Goal: Find specific page/section: Find specific page/section

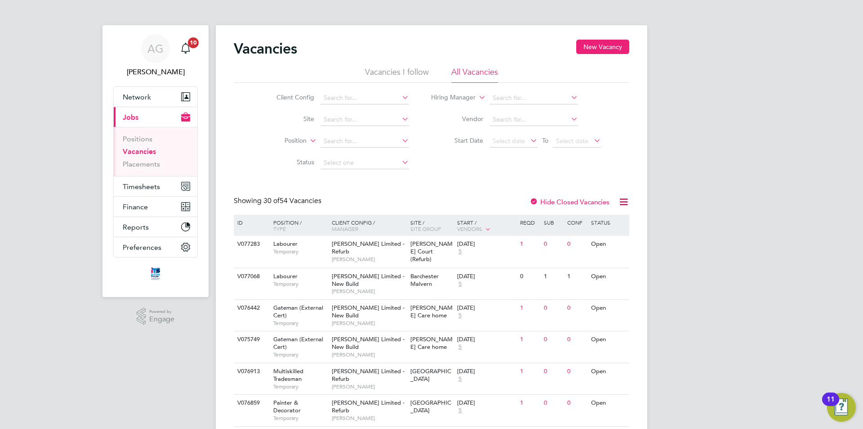
click at [127, 152] on link "Vacancies" at bounding box center [139, 151] width 33 height 9
click at [137, 162] on link "Placements" at bounding box center [141, 164] width 37 height 9
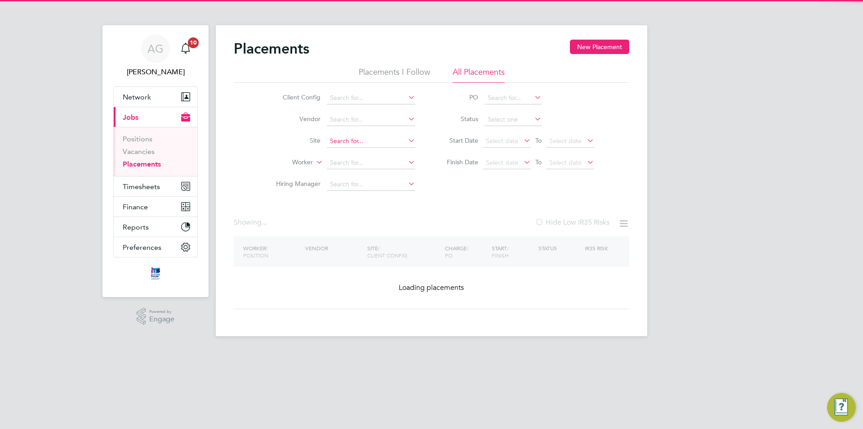
click at [337, 140] on input at bounding box center [371, 141] width 89 height 13
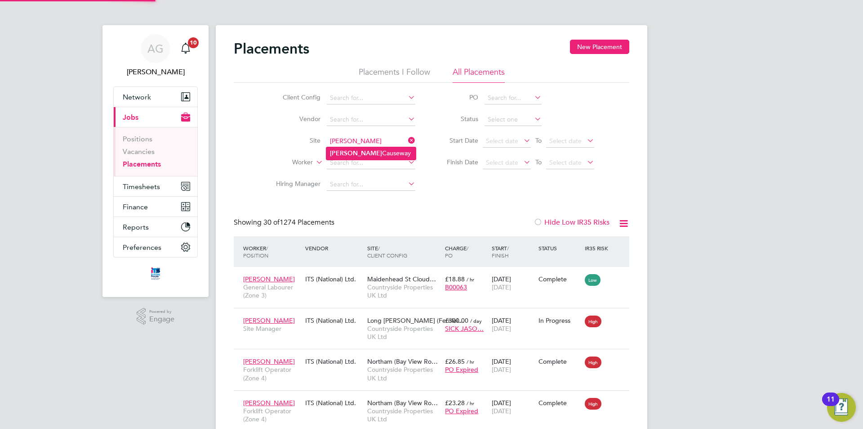
click at [343, 151] on b "[PERSON_NAME]" at bounding box center [356, 153] width 52 height 8
type input "[PERSON_NAME] Causeway"
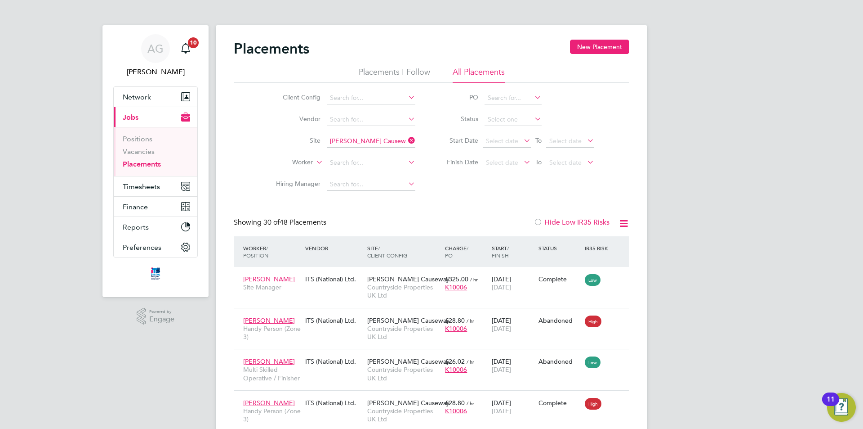
click at [383, 71] on li "Placements I Follow" at bounding box center [395, 75] width 72 height 16
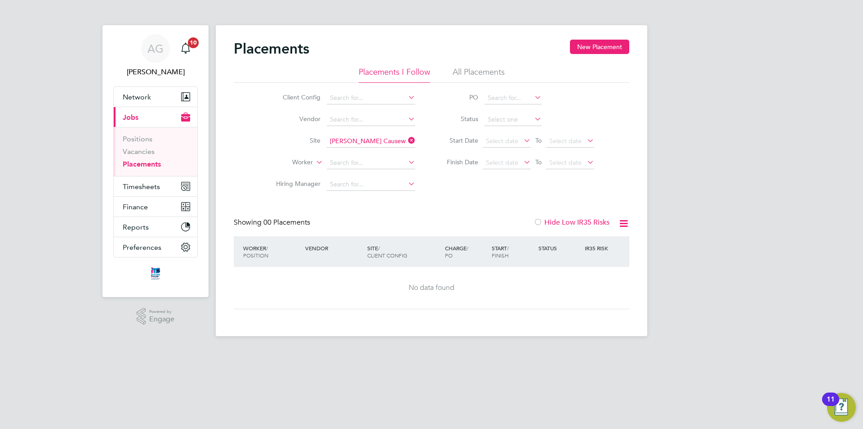
click at [513, 72] on ul "Placements I Follow All Placements" at bounding box center [432, 75] width 396 height 16
click at [486, 70] on li "All Placements" at bounding box center [479, 75] width 52 height 16
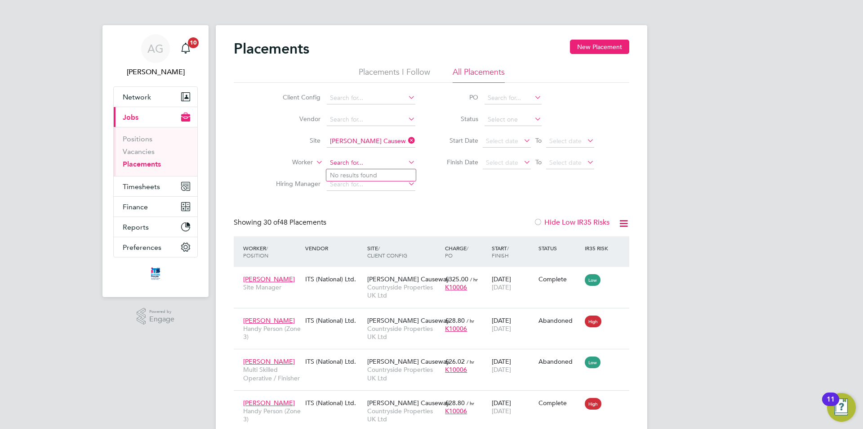
click at [368, 165] on input at bounding box center [371, 162] width 89 height 13
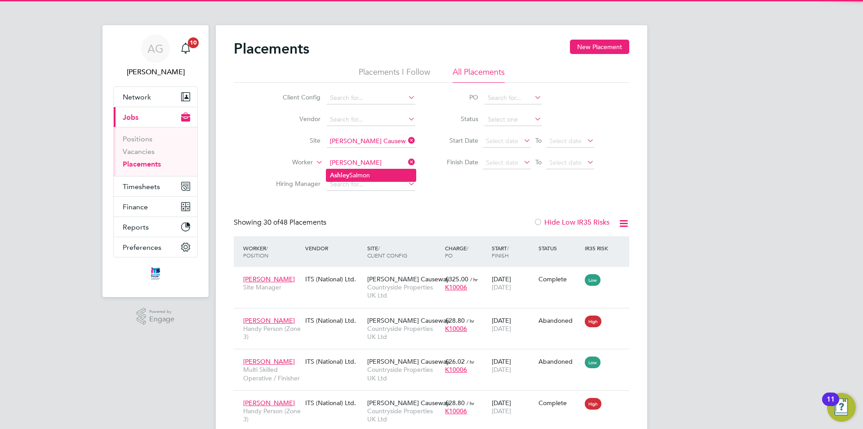
click at [360, 178] on li "A s hley Salmon" at bounding box center [370, 175] width 89 height 12
type input "[PERSON_NAME]"
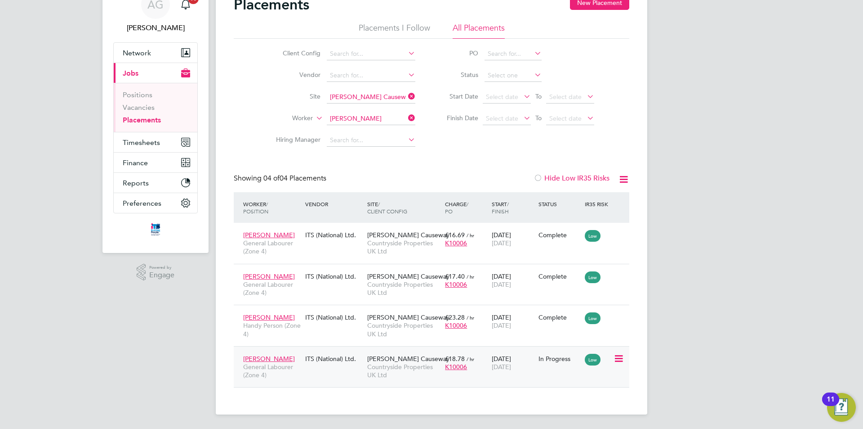
click at [620, 358] on icon at bounding box center [618, 358] width 9 height 11
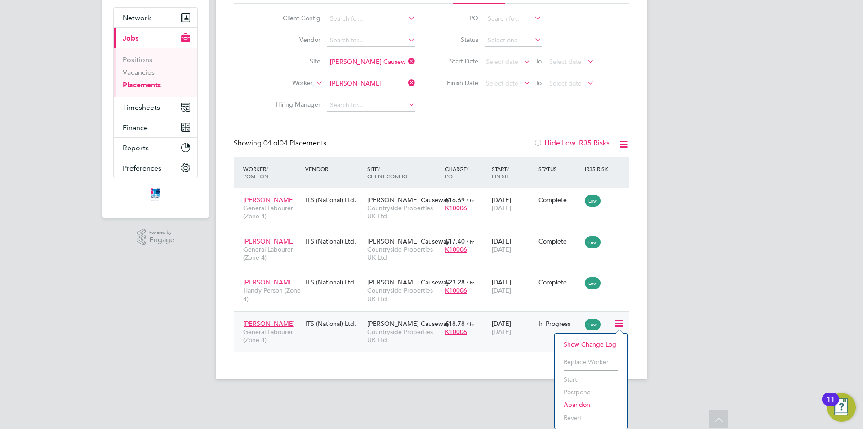
click at [666, 301] on div "AG [PERSON_NAME] Notifications 10 Applications: Network Team Members Businesses…" at bounding box center [431, 157] width 863 height 473
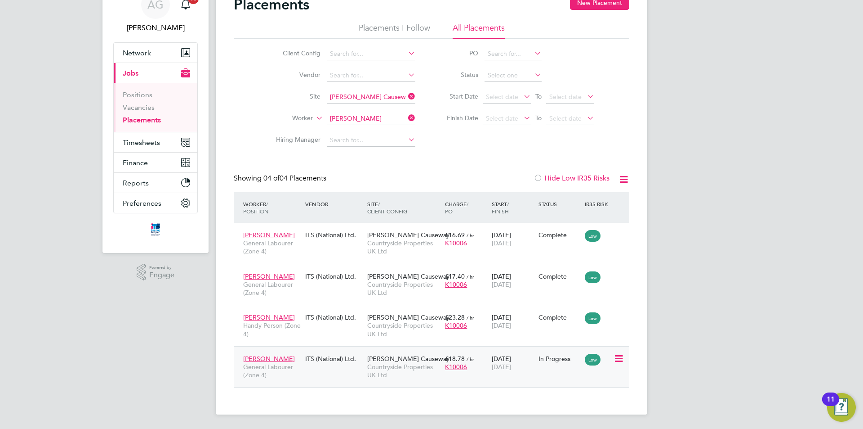
click at [402, 362] on span "Countryside Properties UK Ltd" at bounding box center [403, 370] width 73 height 16
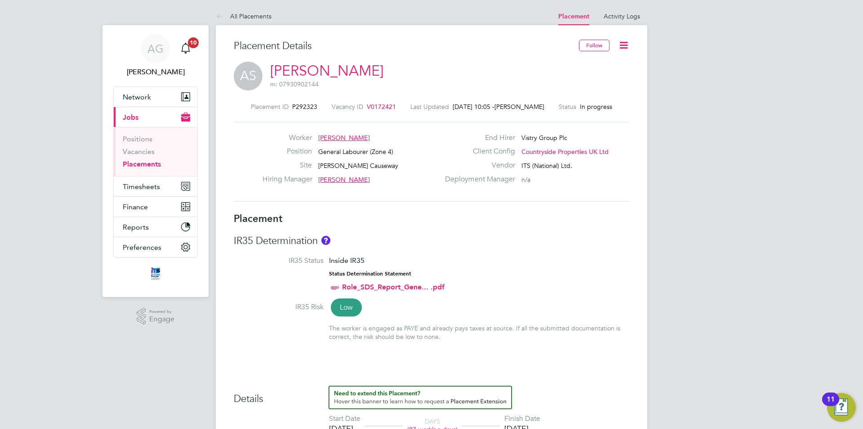
click at [344, 179] on span "Dayne Jones" at bounding box center [344, 179] width 52 height 8
click at [368, 214] on div "Dayne Jones" at bounding box center [386, 213] width 60 height 9
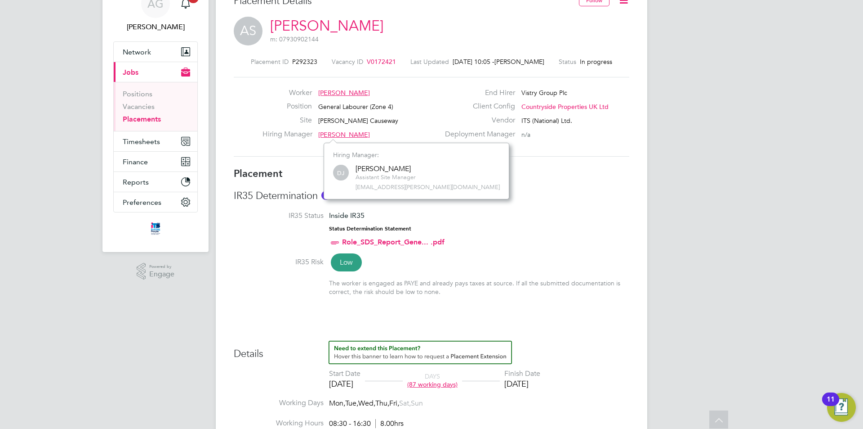
click at [515, 222] on li "IR35 Status Inside IR35 Status Determination Statement Role_SDS_Report_Gene... …" at bounding box center [432, 234] width 396 height 46
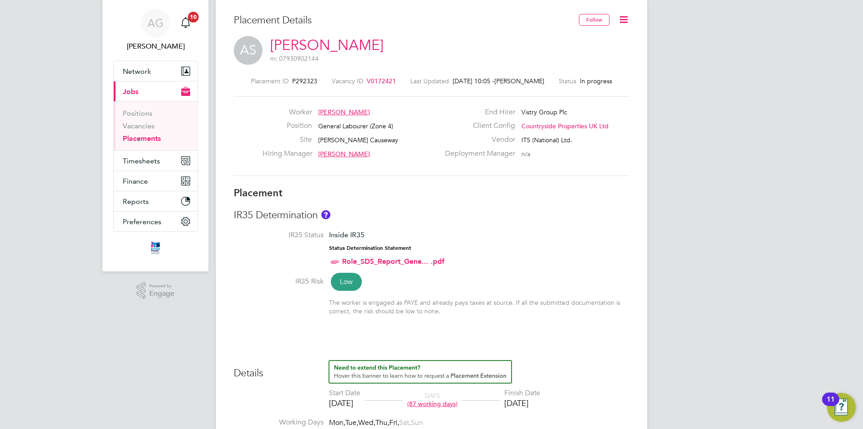
click at [627, 18] on icon at bounding box center [623, 19] width 11 height 11
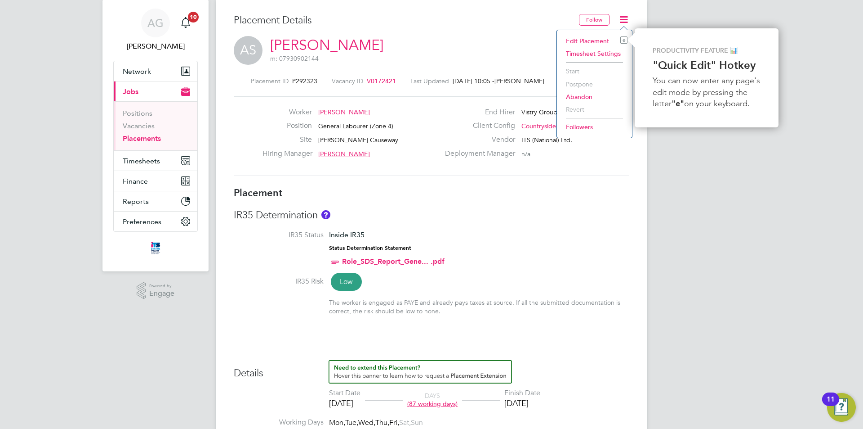
click at [608, 53] on li "Timesheet Settings" at bounding box center [595, 53] width 66 height 13
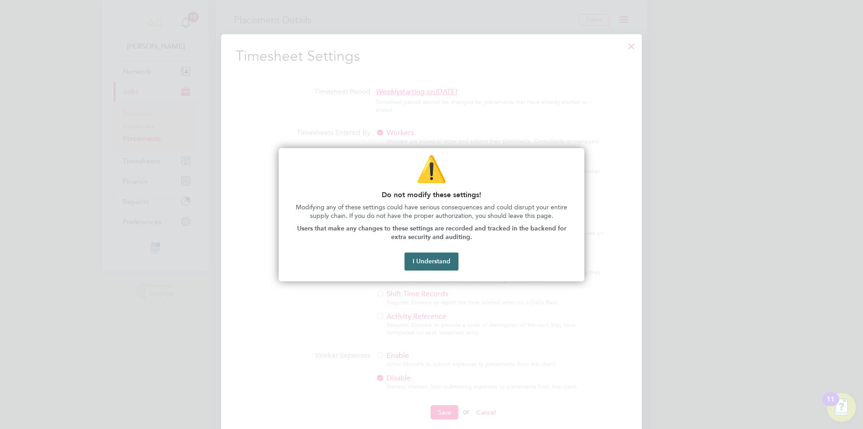
click at [434, 257] on button "I Understand" at bounding box center [432, 261] width 54 height 18
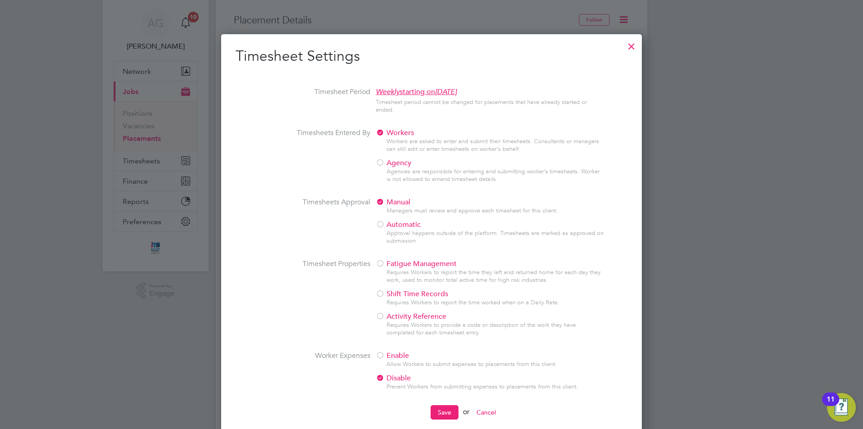
click at [629, 43] on div at bounding box center [632, 44] width 16 height 16
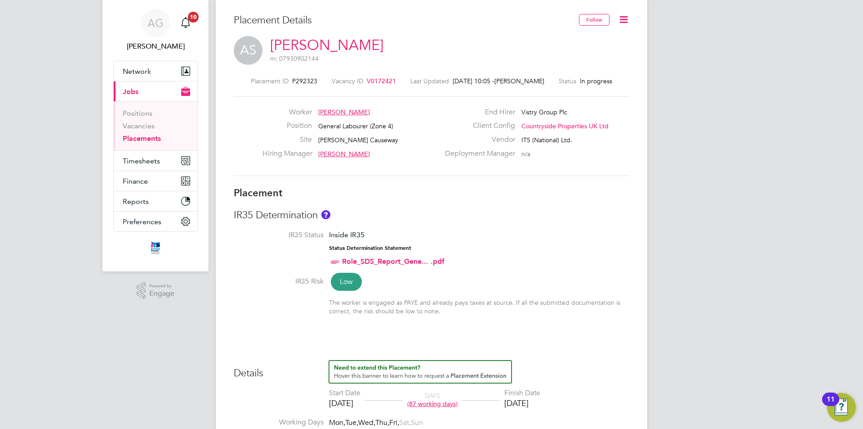
click at [349, 152] on span "Dayne Jones" at bounding box center [344, 154] width 52 height 8
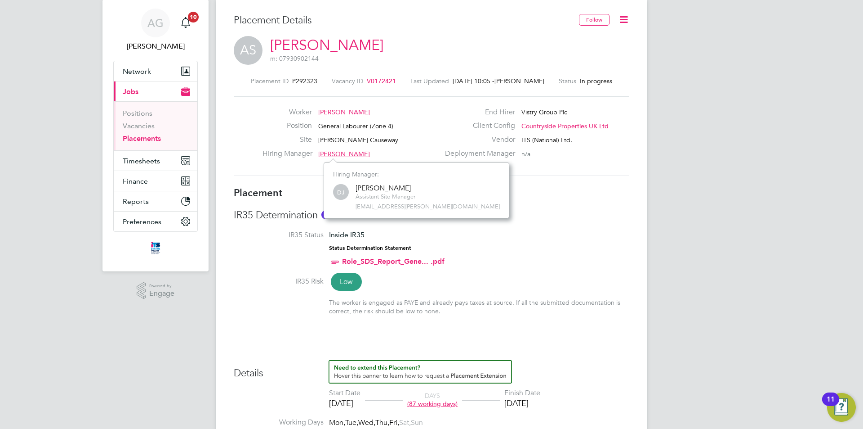
click at [347, 153] on span "Dayne Jones" at bounding box center [344, 154] width 52 height 8
